Goal: Information Seeking & Learning: Learn about a topic

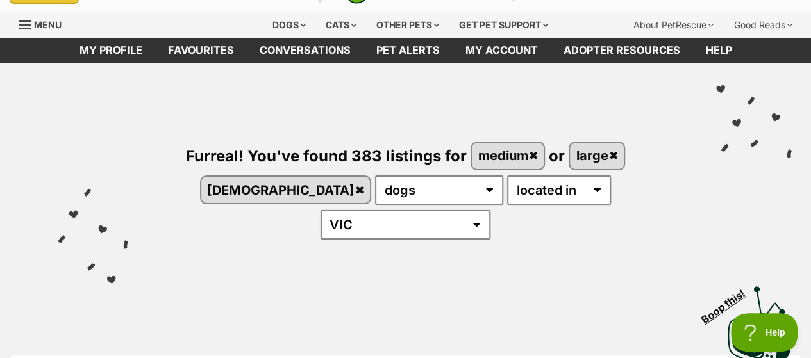
scroll to position [29, 0]
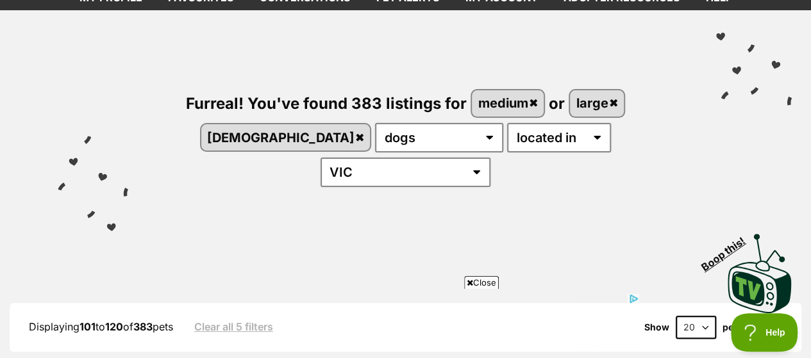
click at [474, 278] on span "Close" at bounding box center [481, 282] width 35 height 13
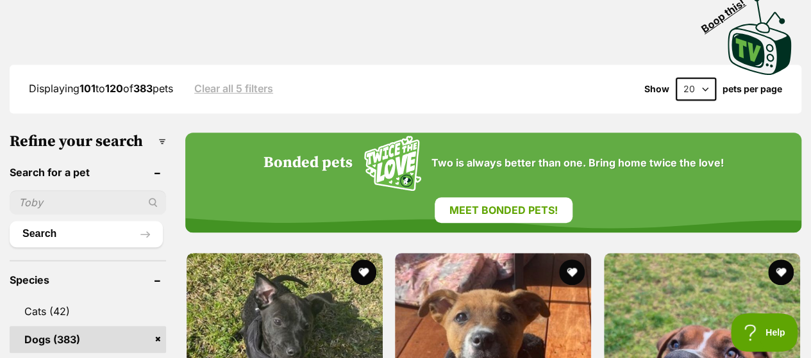
scroll to position [0, 0]
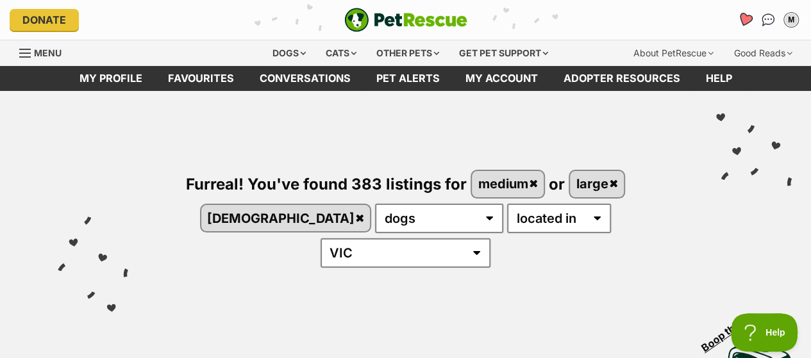
click at [741, 21] on icon "Favourites" at bounding box center [744, 19] width 15 height 15
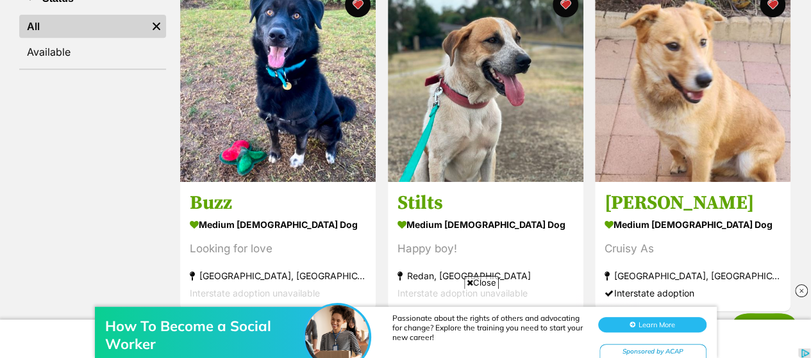
click at [495, 282] on div "How To Become a Social Worker Passionate about the rights of others and advocat…" at bounding box center [405, 319] width 811 height 77
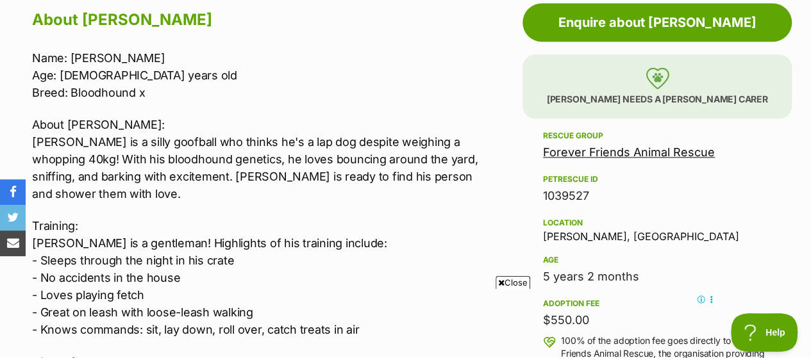
scroll to position [720, 0]
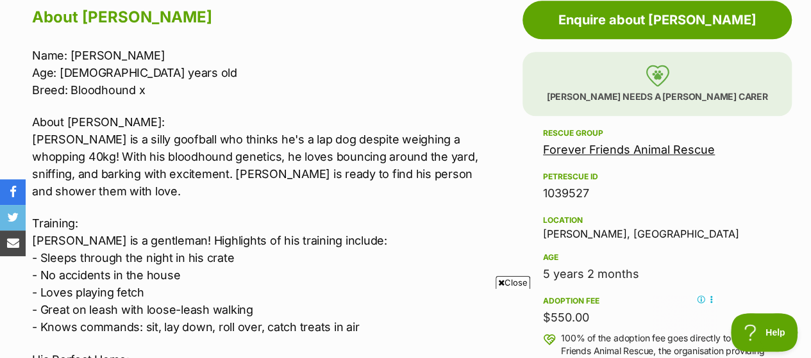
click at [498, 279] on icon at bounding box center [501, 283] width 6 height 8
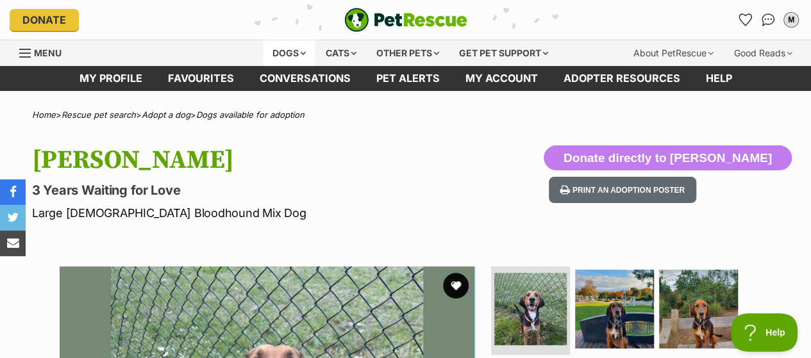
click at [284, 48] on div "Dogs" at bounding box center [288, 53] width 51 height 26
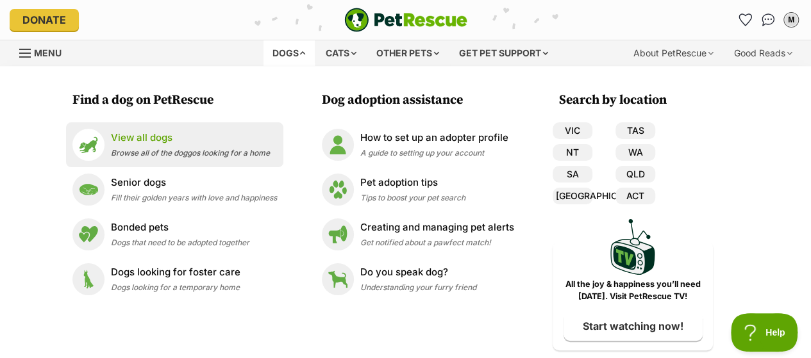
click at [203, 142] on p "View all dogs" at bounding box center [190, 138] width 159 height 15
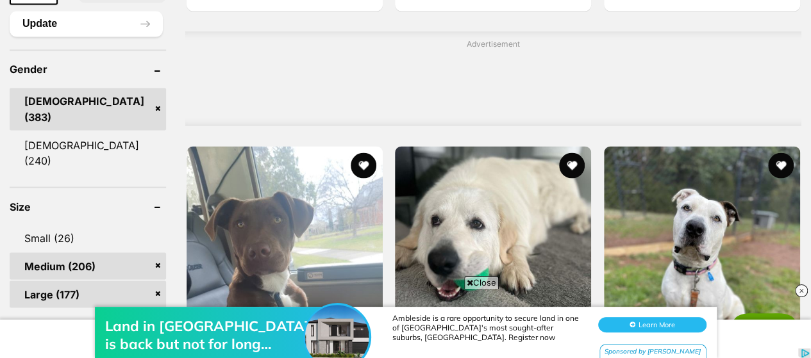
click at [472, 279] on span "Close" at bounding box center [481, 282] width 35 height 13
click at [799, 290] on img at bounding box center [801, 291] width 13 height 13
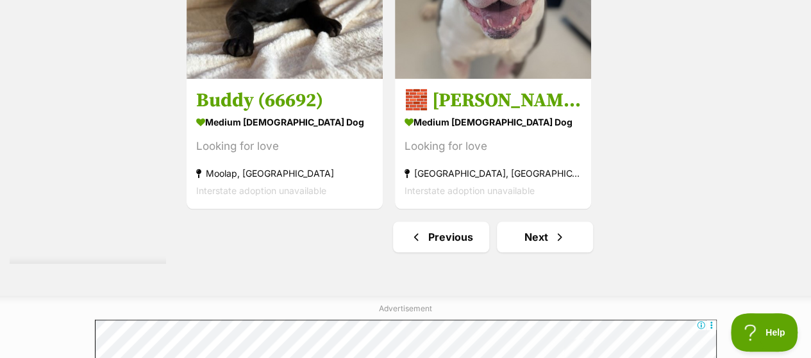
scroll to position [2965, 0]
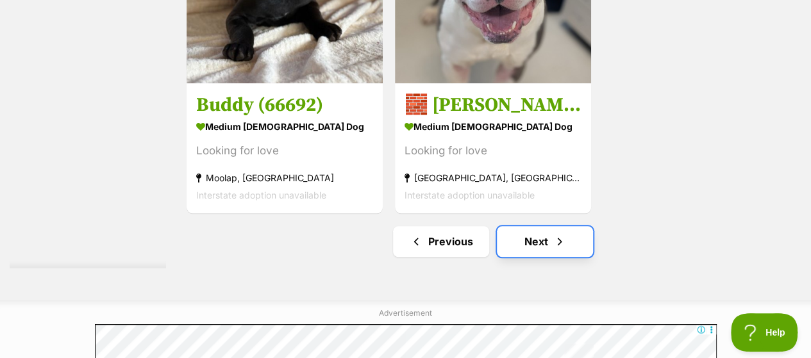
click at [521, 226] on link "Next" at bounding box center [545, 241] width 96 height 31
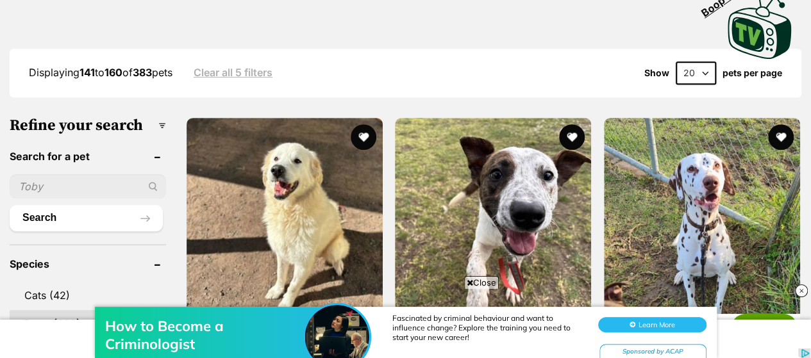
scroll to position [338, 0]
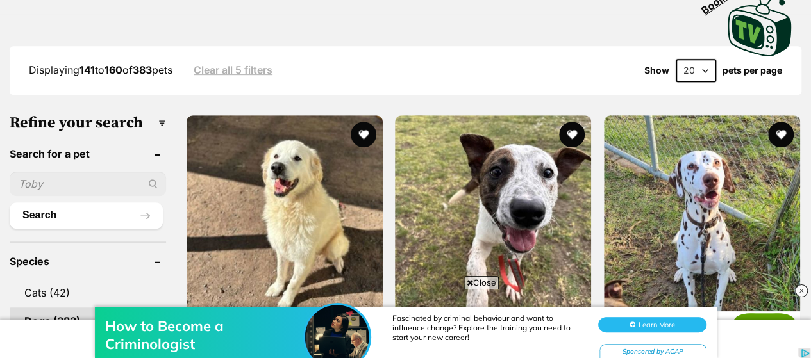
click at [480, 281] on span "Close" at bounding box center [481, 282] width 35 height 13
click at [797, 292] on img at bounding box center [801, 291] width 13 height 13
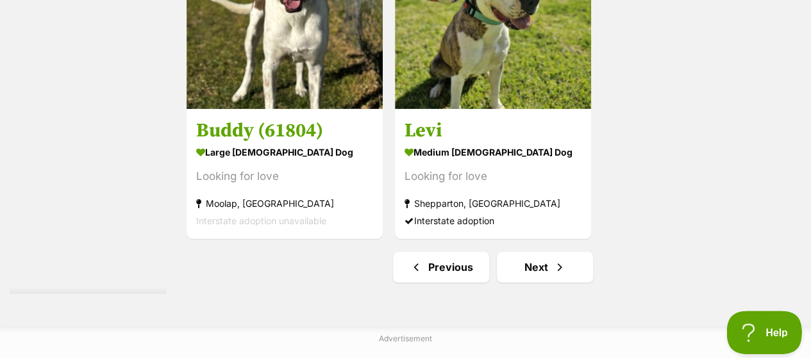
scroll to position [2940, 0]
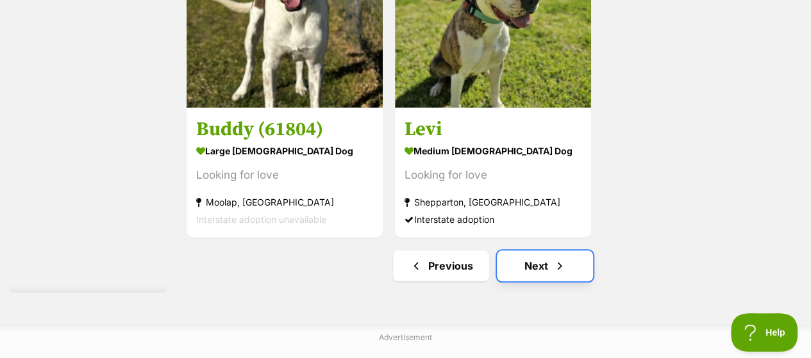
click at [547, 251] on link "Next" at bounding box center [545, 266] width 96 height 31
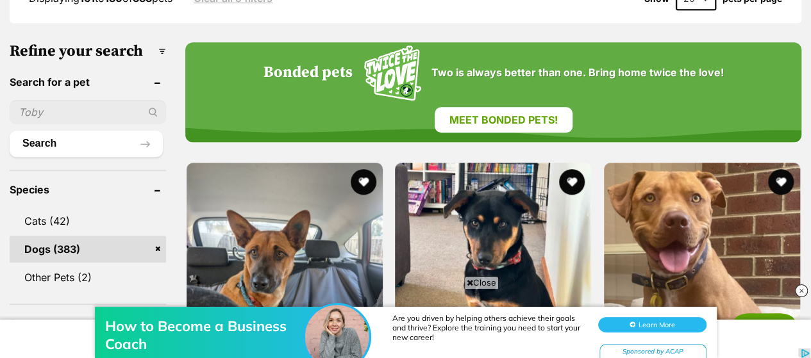
scroll to position [410, 0]
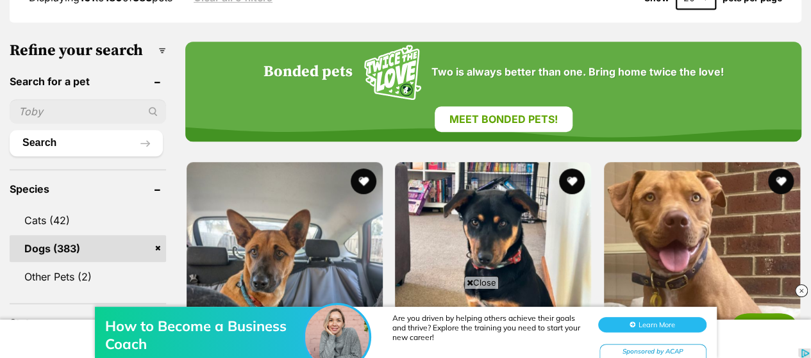
click at [480, 282] on div "How to Become a Business Coach Are you driven by helping others achieve their g…" at bounding box center [405, 319] width 811 height 77
click at [804, 290] on img at bounding box center [801, 291] width 13 height 13
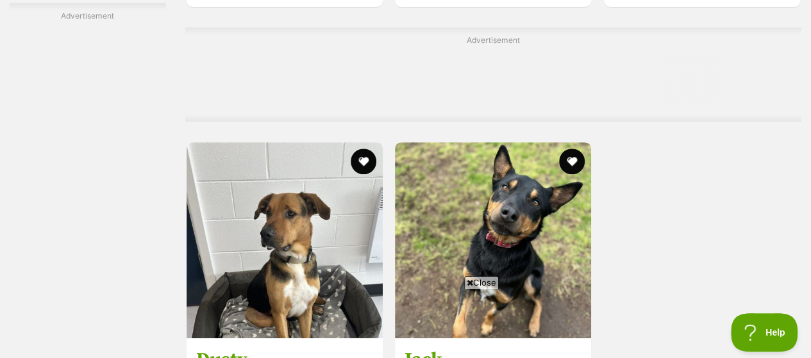
scroll to position [2935, 0]
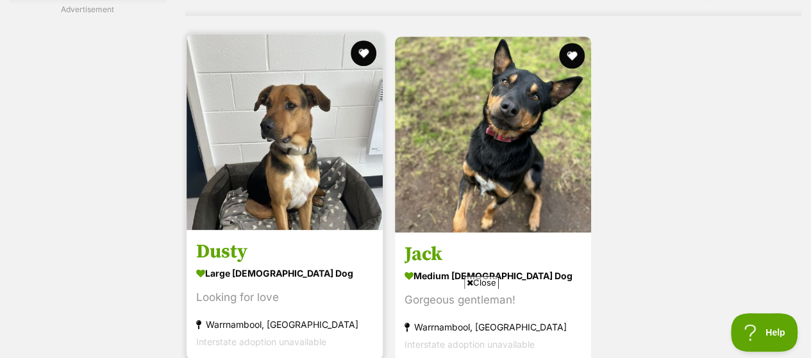
click at [285, 126] on img at bounding box center [285, 132] width 196 height 196
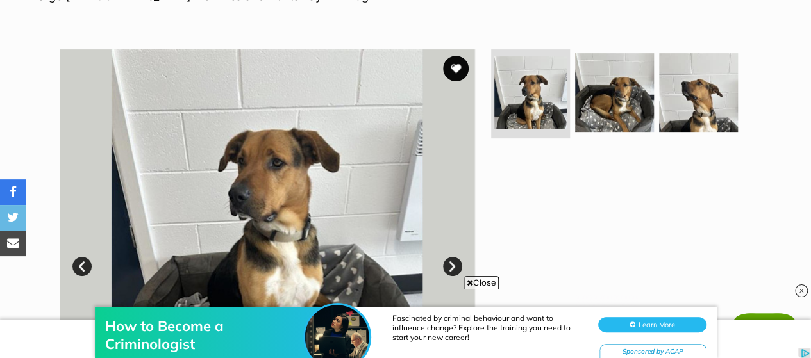
scroll to position [217, 0]
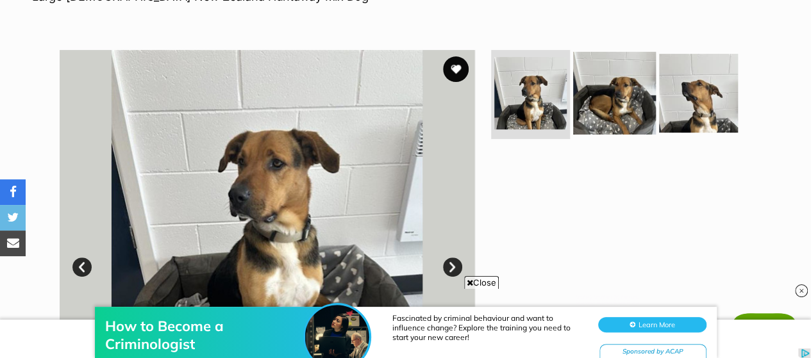
click at [622, 85] on img at bounding box center [614, 92] width 83 height 83
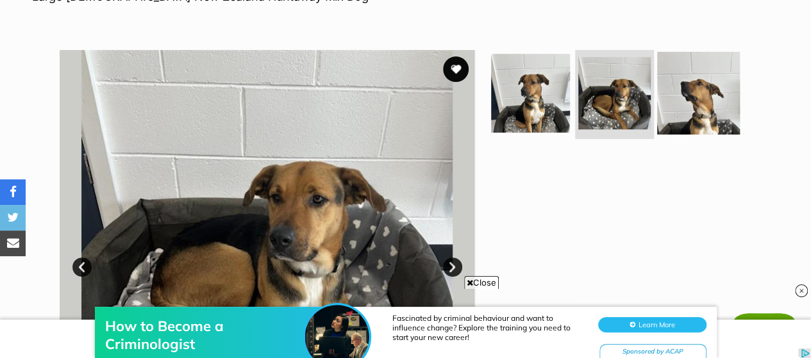
click at [713, 106] on img at bounding box center [698, 92] width 83 height 83
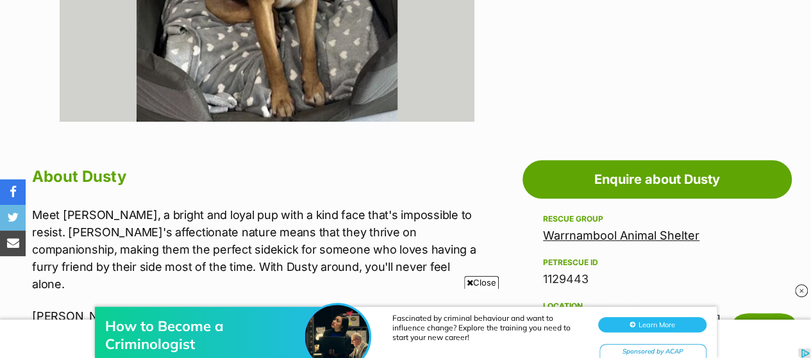
scroll to position [614, 0]
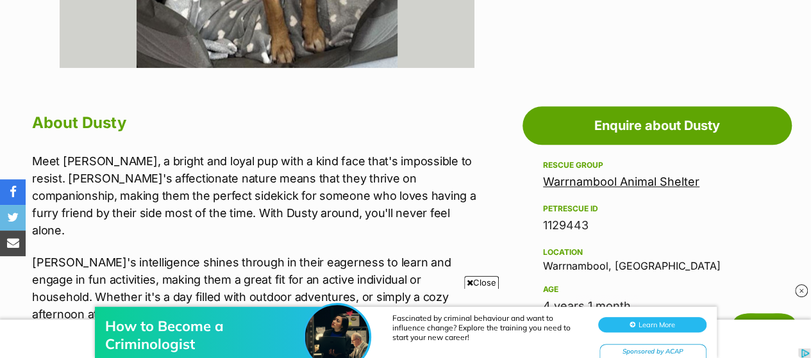
click at [801, 288] on img at bounding box center [801, 291] width 13 height 13
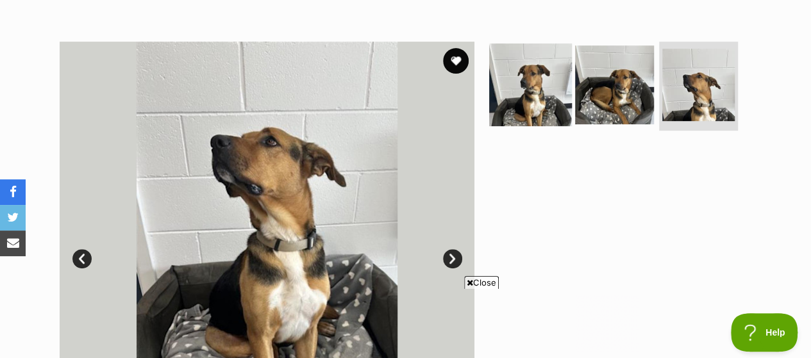
scroll to position [190, 0]
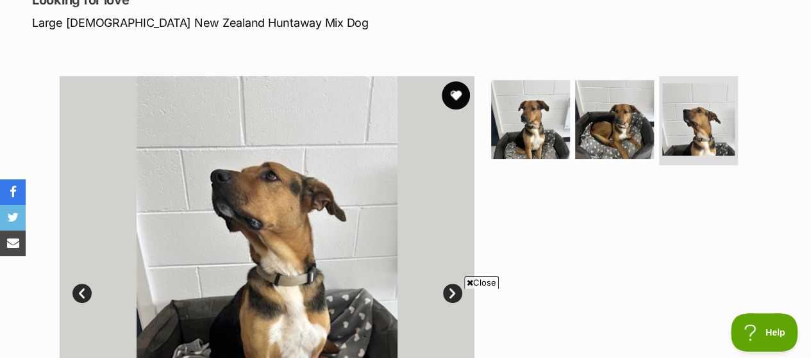
click at [455, 94] on button "favourite" at bounding box center [456, 95] width 28 height 28
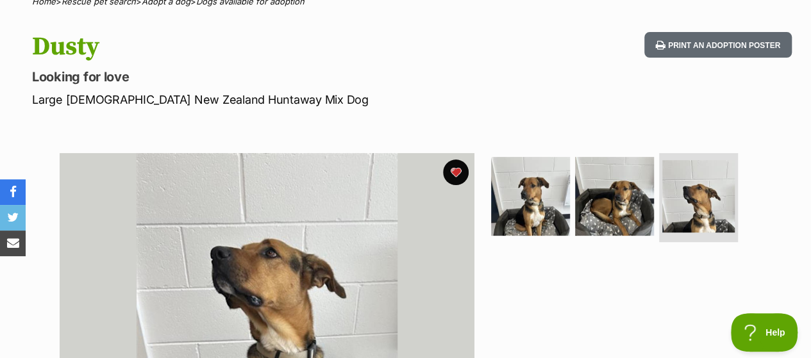
scroll to position [0, 0]
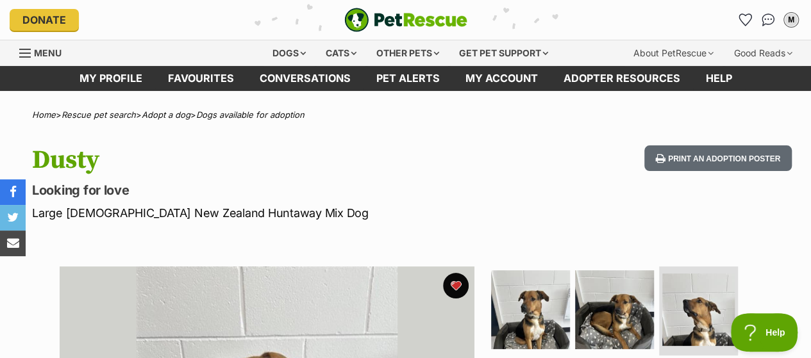
click at [363, 33] on div "Donate PetRescue home M My account M Madeline Edit profile Log out Pet alerts P…" at bounding box center [406, 20] width 792 height 40
click at [354, 20] on img "PetRescue" at bounding box center [405, 20] width 123 height 24
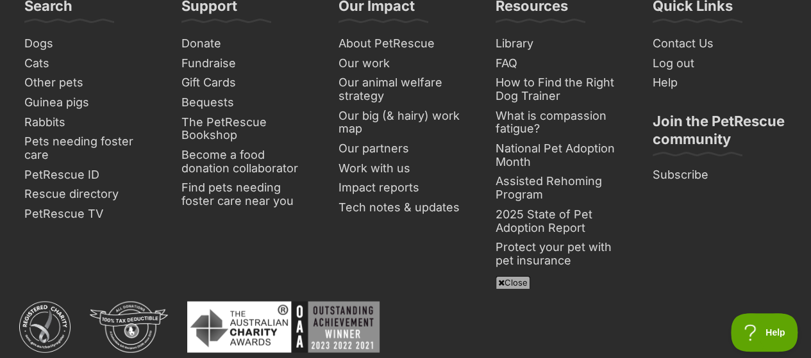
scroll to position [3708, 0]
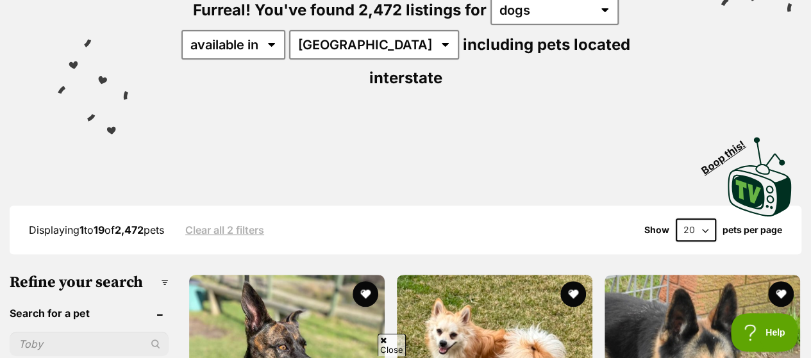
click at [86, 332] on input "text" at bounding box center [89, 344] width 159 height 24
type input "bernese"
